Goal: Find specific page/section: Find specific page/section

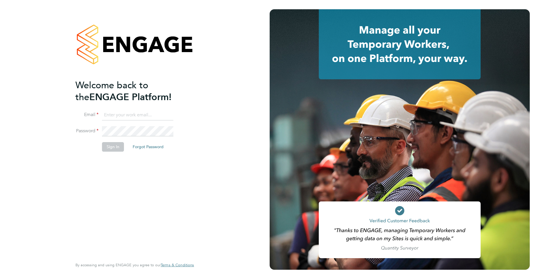
type input "shane@net-temps.co.uk"
click at [109, 149] on button "Sign In" at bounding box center [113, 146] width 22 height 9
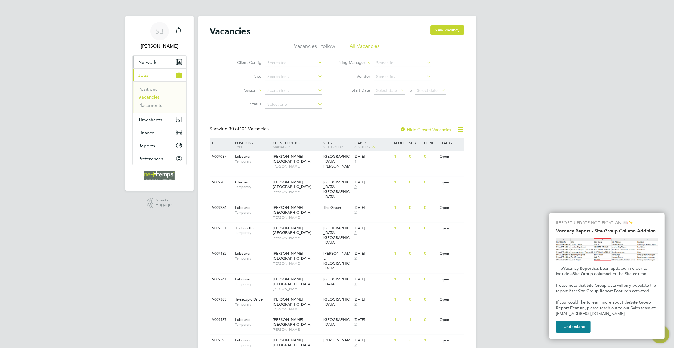
click at [151, 64] on span "Network" at bounding box center [147, 62] width 18 height 5
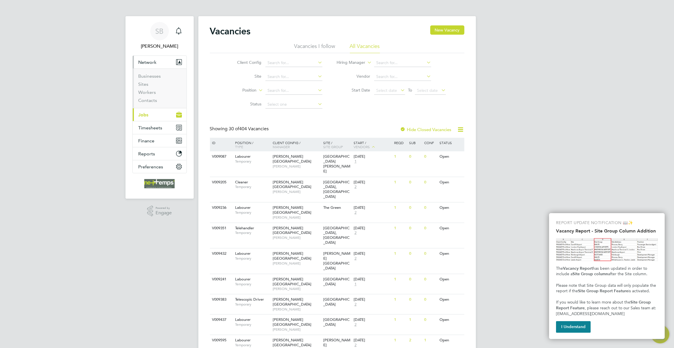
click at [151, 83] on li "Sites" at bounding box center [159, 85] width 43 height 8
click at [145, 83] on link "Sites" at bounding box center [143, 83] width 10 height 5
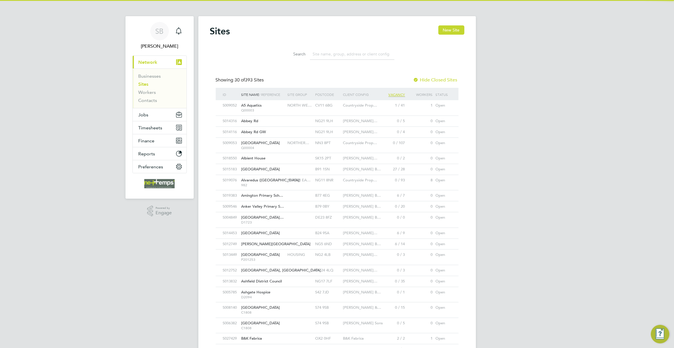
click at [343, 54] on input at bounding box center [352, 54] width 84 height 11
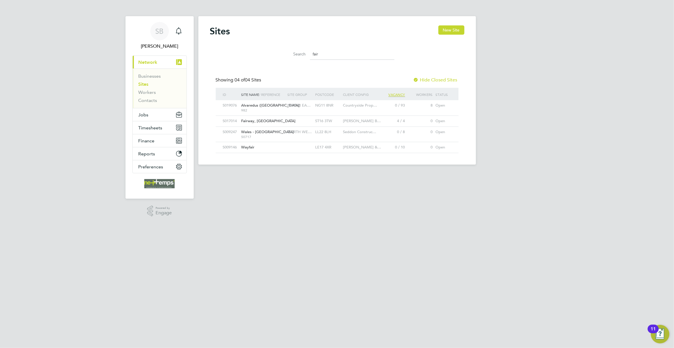
type input "fair"
click at [275, 109] on span "982" at bounding box center [262, 110] width 43 height 5
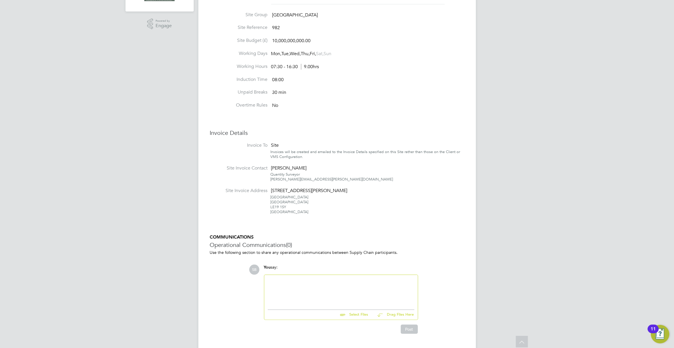
scroll to position [10, 54]
